Goal: Information Seeking & Learning: Learn about a topic

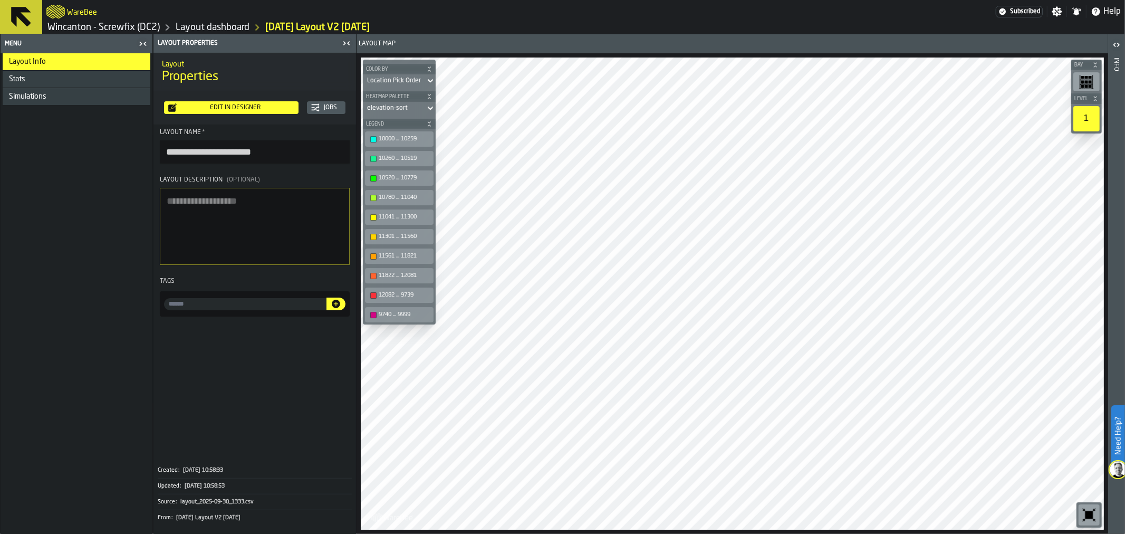
click at [94, 23] on link "Wincanton - Screwfix (DC2)" at bounding box center [103, 28] width 112 height 12
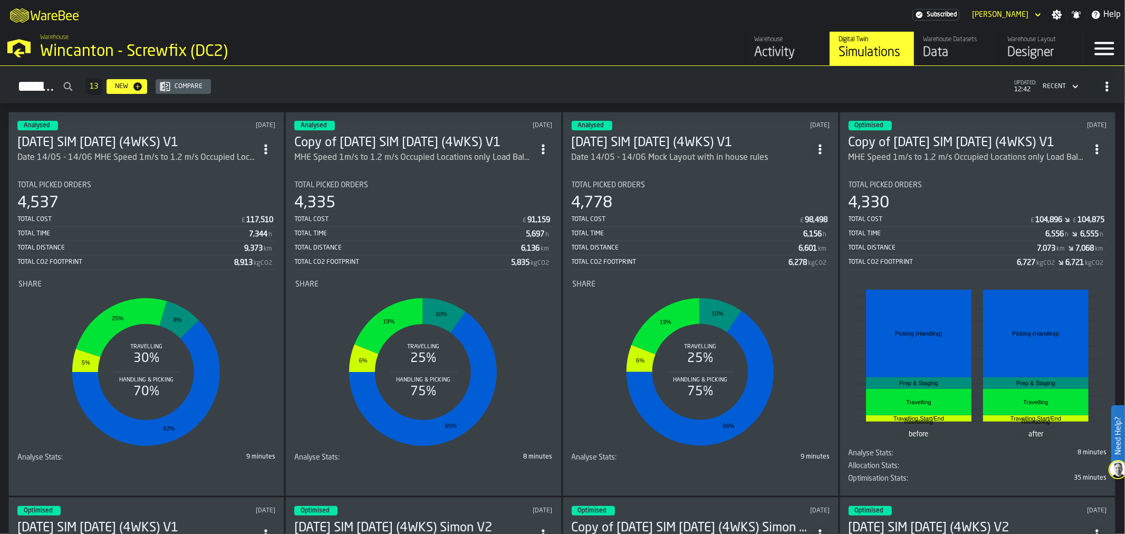
click at [149, 142] on h3 "[DATE] SIM [DATE] (4WKS) V1" at bounding box center [136, 143] width 239 height 17
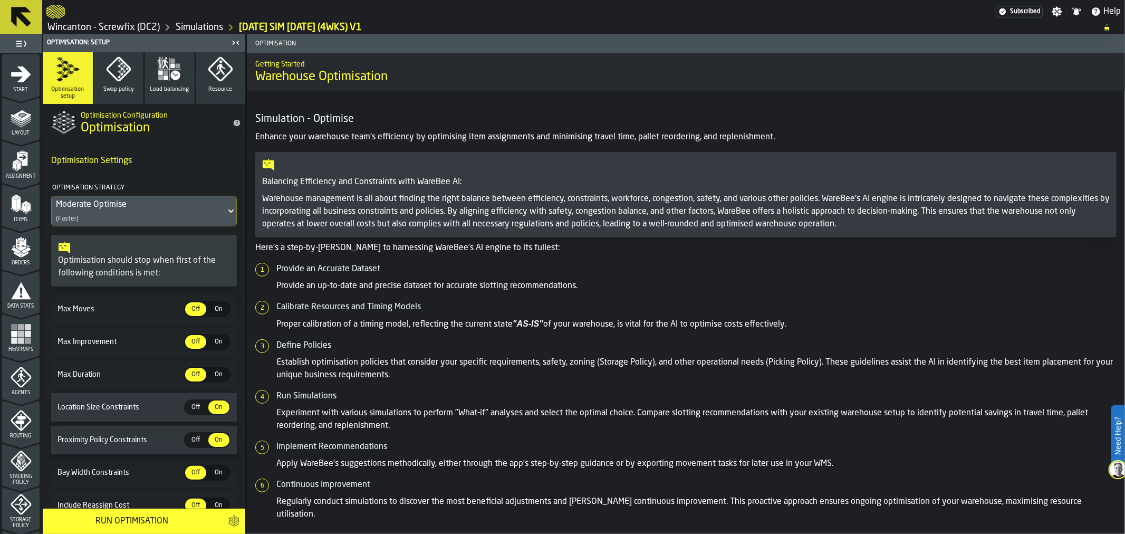
click at [24, 389] on div "Agents" at bounding box center [20, 381] width 37 height 29
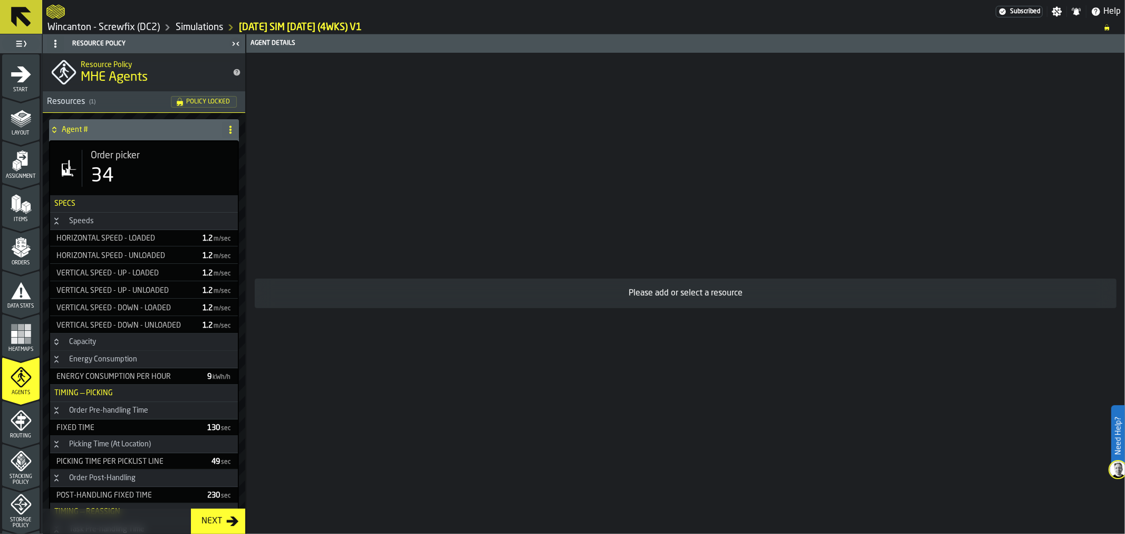
click at [17, 423] on icon "menu Routing" at bounding box center [20, 422] width 11 height 16
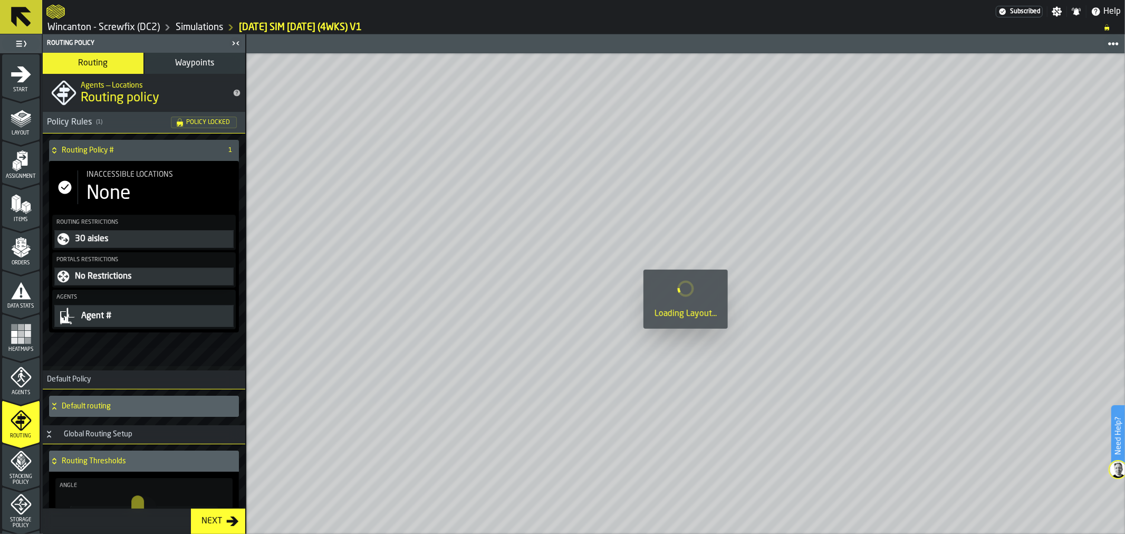
click at [17, 390] on span "Agents" at bounding box center [20, 393] width 37 height 6
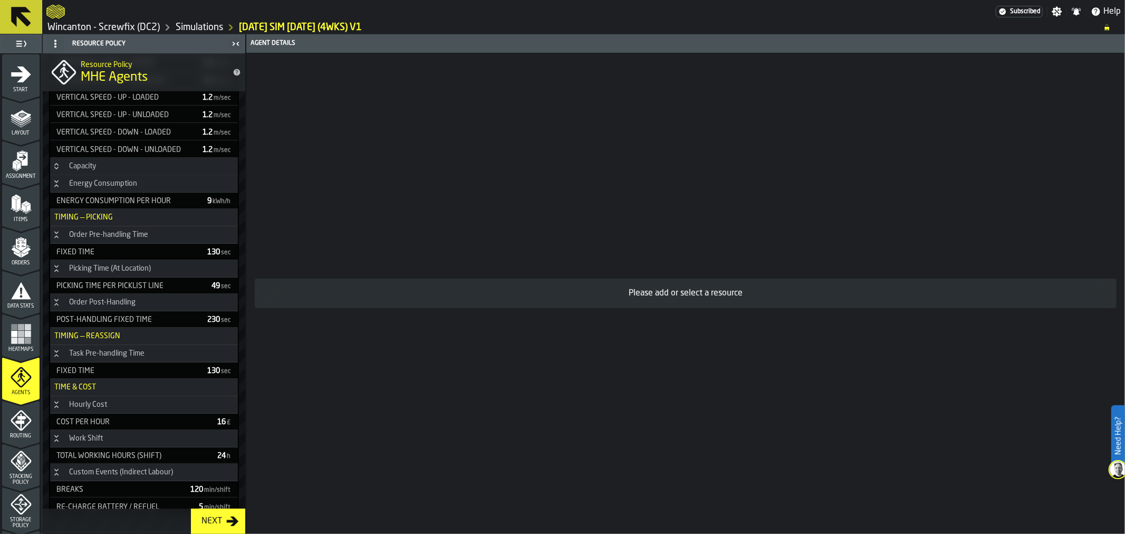
scroll to position [198, 0]
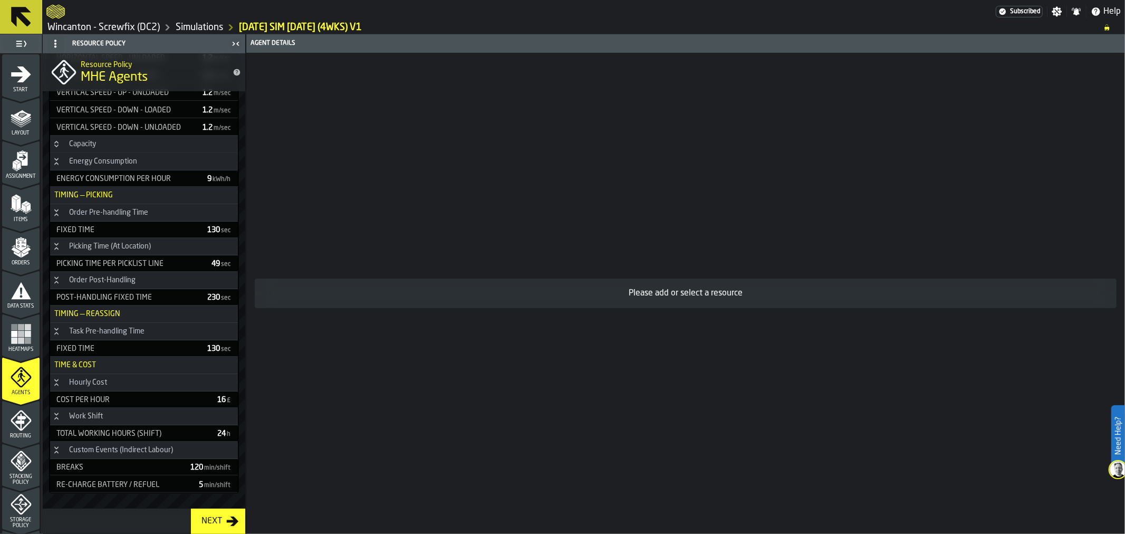
click at [11, 423] on icon "menu Routing" at bounding box center [21, 420] width 21 height 21
click at [13, 472] on div "Stacking Policy" at bounding box center [20, 468] width 37 height 35
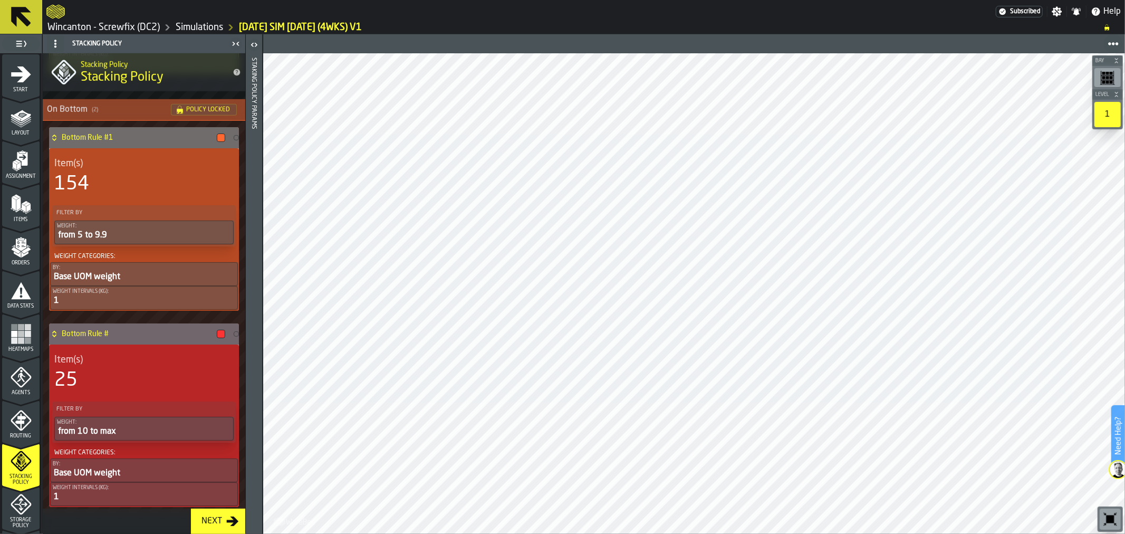
scroll to position [649, 0]
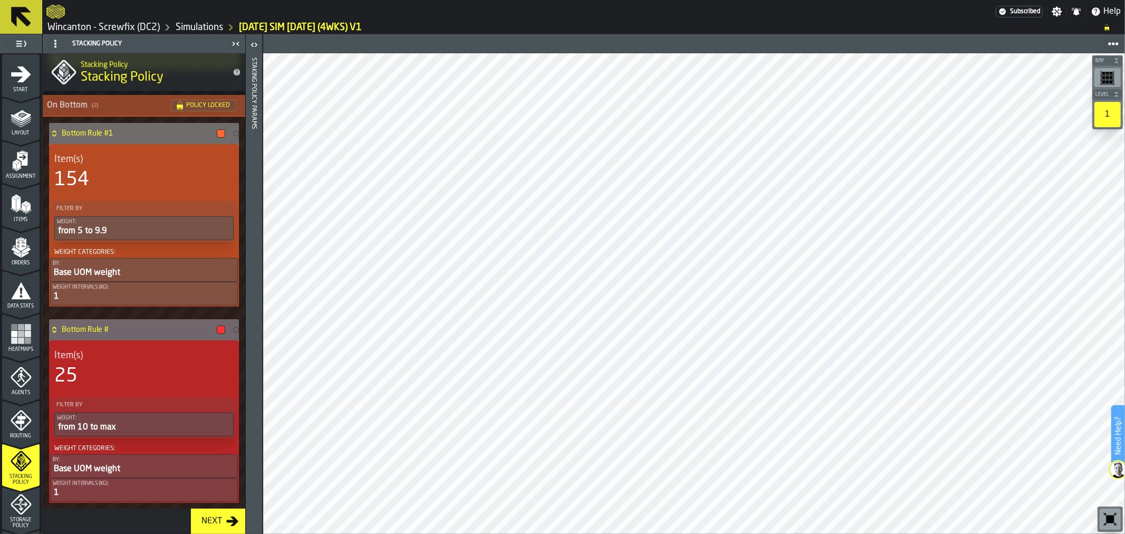
click at [14, 500] on icon "menu Storage Policy" at bounding box center [21, 504] width 21 height 21
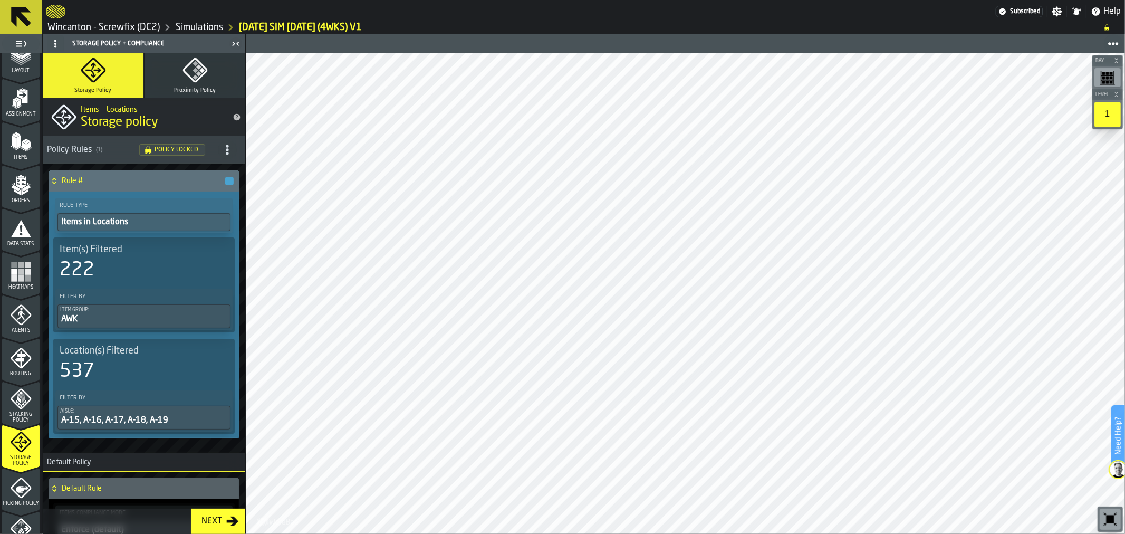
scroll to position [176, 0]
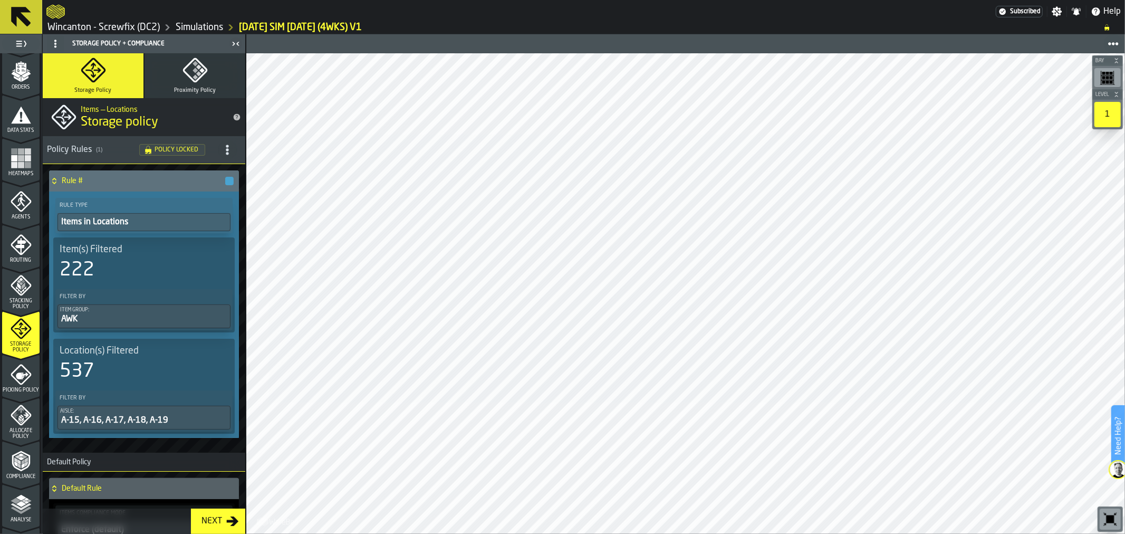
click at [25, 388] on span "Picking Policy" at bounding box center [20, 390] width 37 height 6
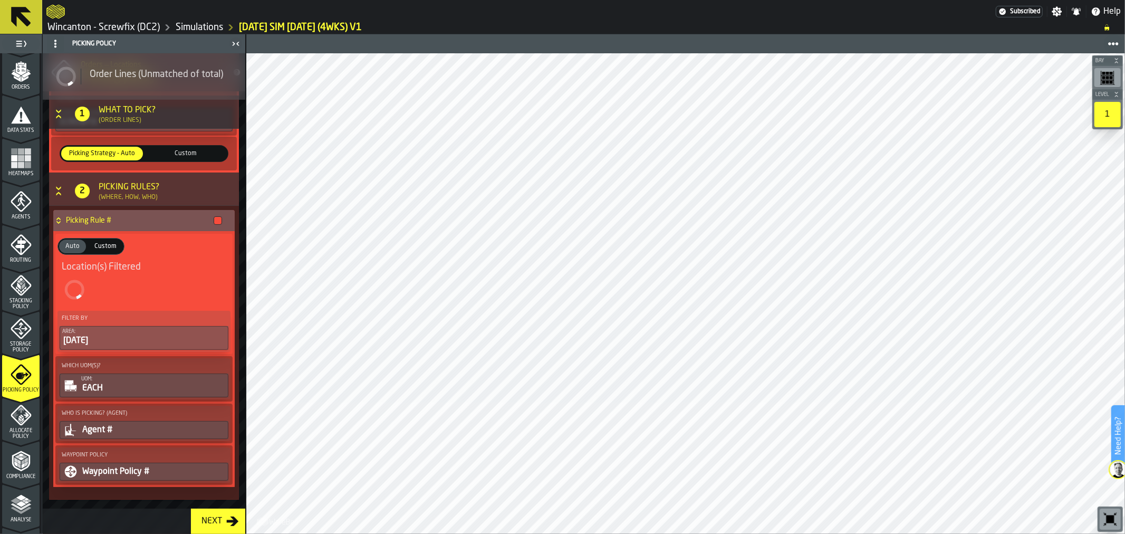
scroll to position [185, 0]
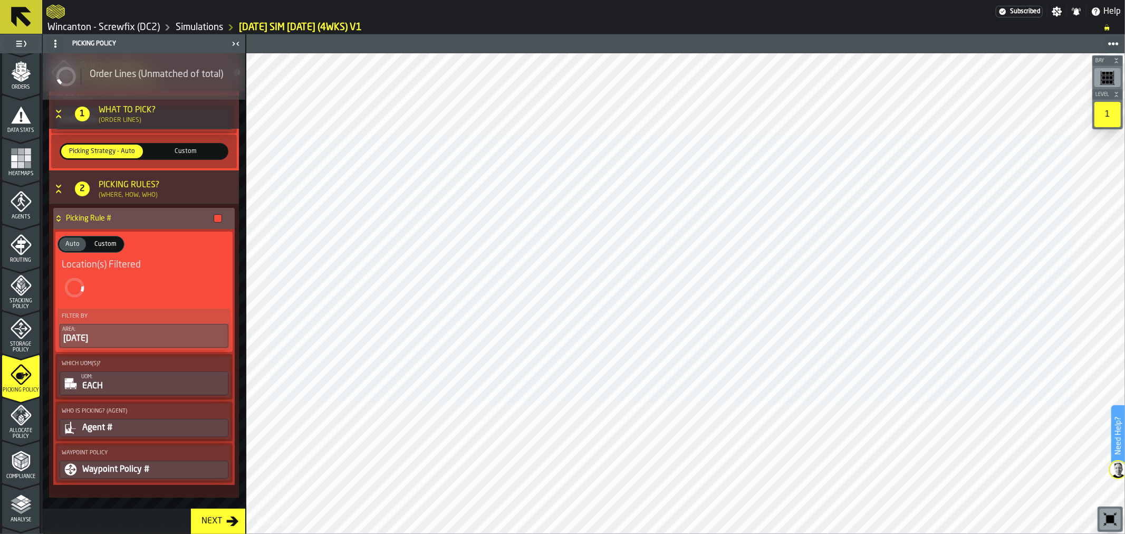
click at [12, 425] on div "Allocate Policy" at bounding box center [20, 422] width 37 height 35
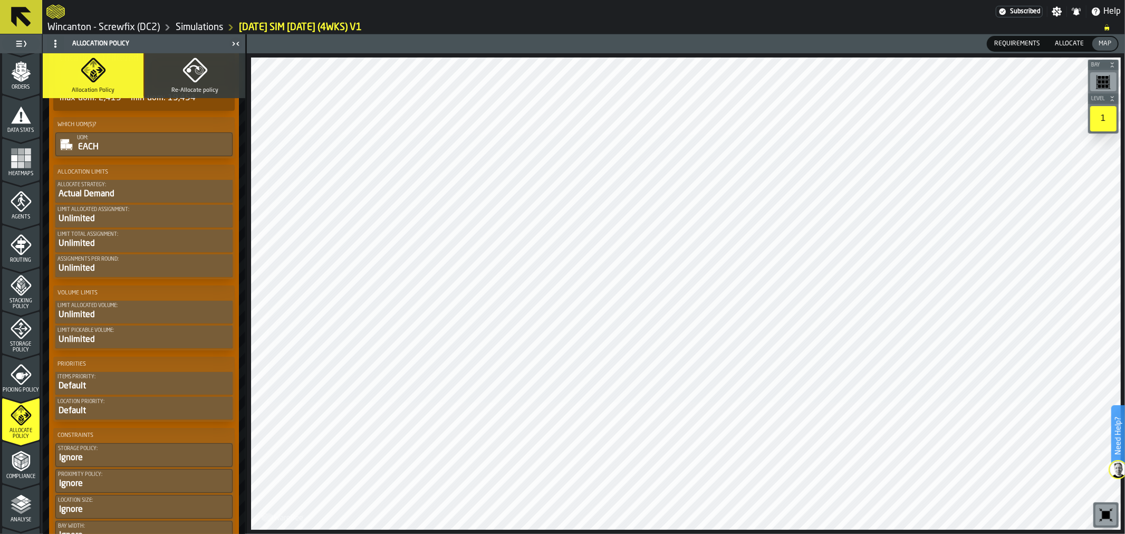
scroll to position [30, 0]
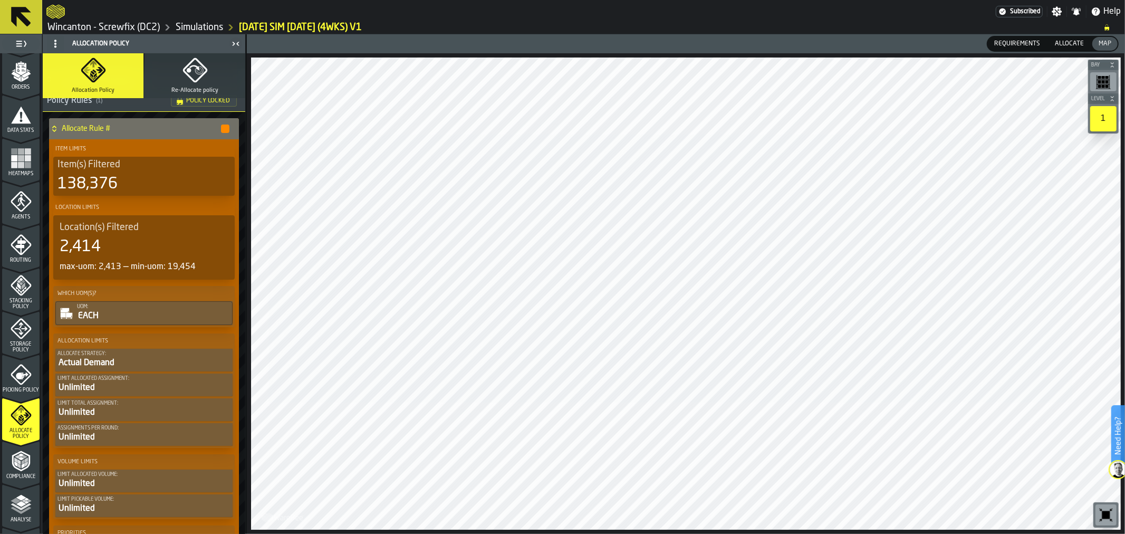
click at [17, 206] on icon "menu Agents" at bounding box center [21, 201] width 21 height 21
